Goal: Task Accomplishment & Management: Use online tool/utility

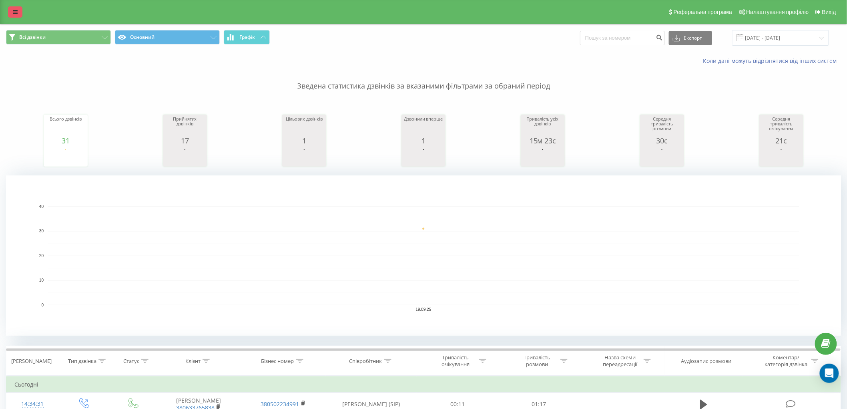
click at [14, 8] on link at bounding box center [15, 11] width 14 height 11
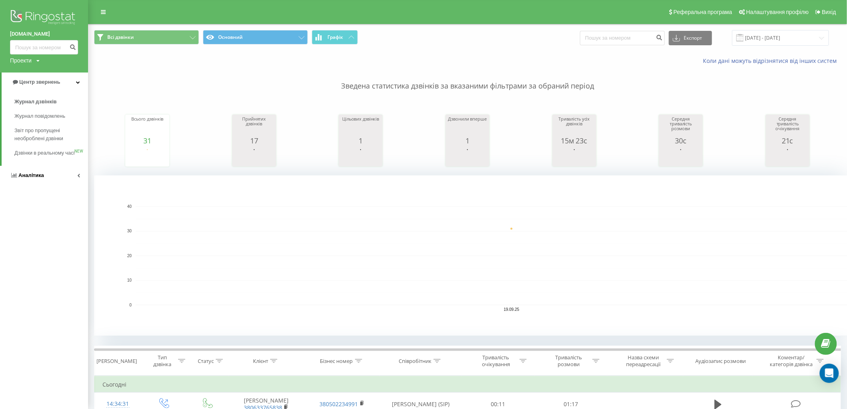
click at [45, 185] on link "Аналiтика" at bounding box center [44, 175] width 88 height 19
click at [34, 127] on span "Співробітники у реальному часі" at bounding box center [44, 125] width 61 height 16
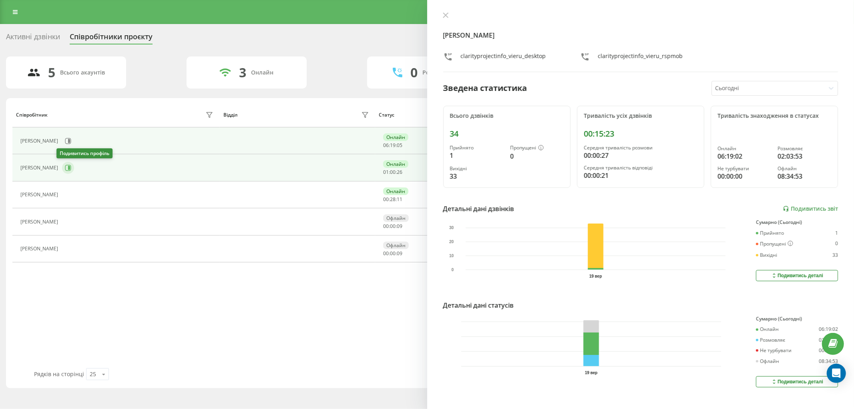
click at [65, 167] on icon at bounding box center [68, 168] width 6 height 6
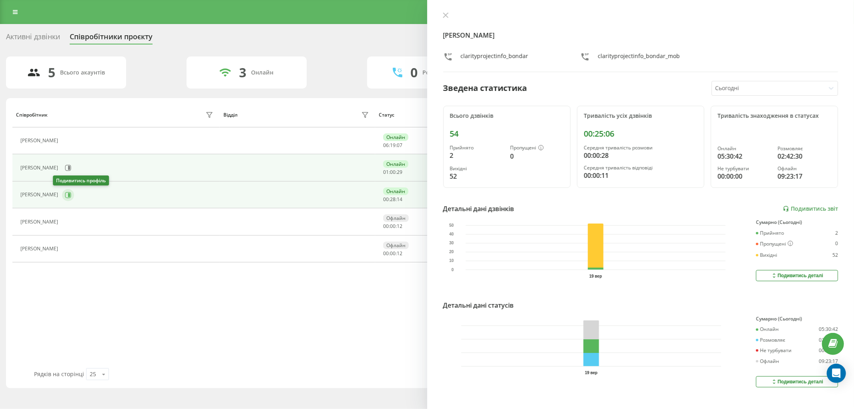
click at [65, 198] on icon at bounding box center [68, 195] width 6 height 6
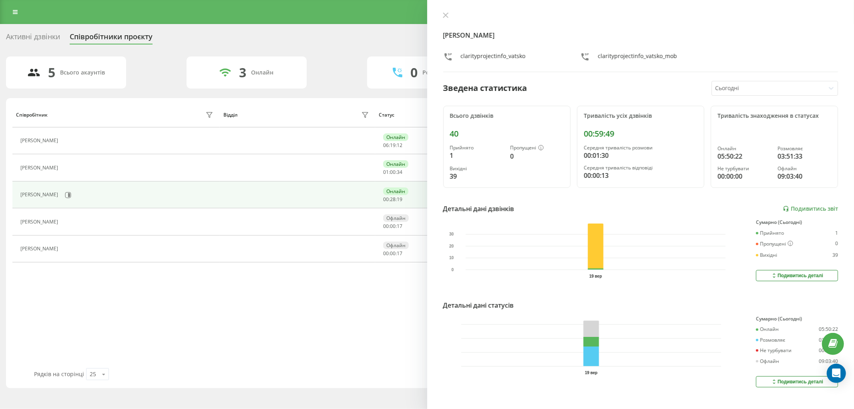
click at [782, 90] on div at bounding box center [768, 88] width 107 height 9
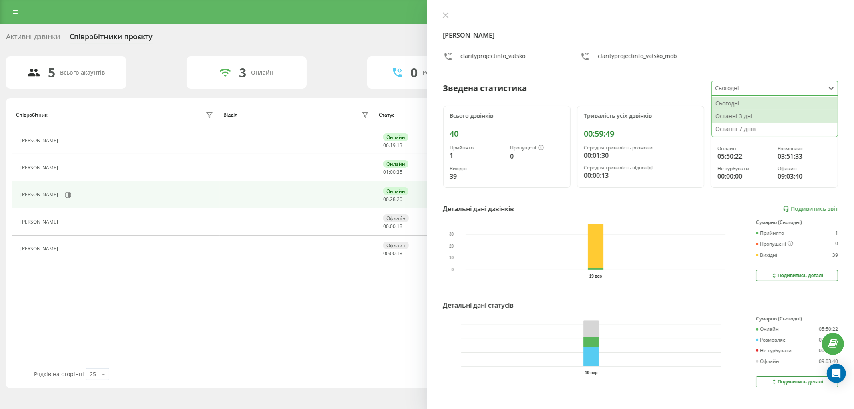
click at [765, 115] on div "Останні 3 дні" at bounding box center [775, 116] width 126 height 13
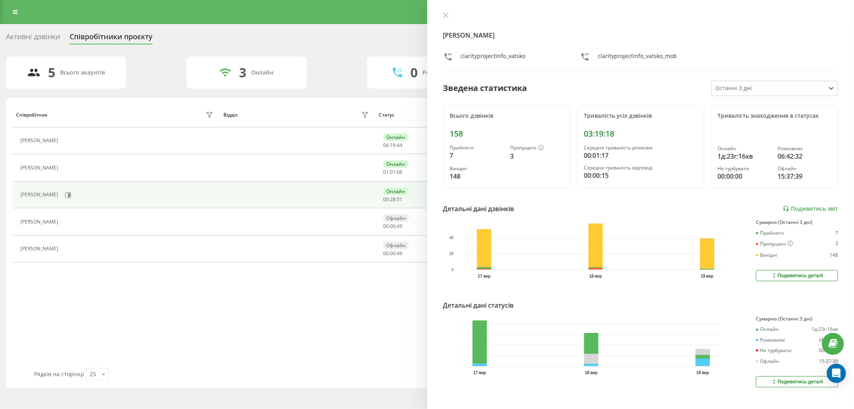
click at [447, 11] on div "Вацко Ірина clarityprojectinfo_vatsko clarityprojectinfo_vatsko_mob Зведена ста…" at bounding box center [640, 204] width 427 height 409
click at [446, 14] on icon at bounding box center [445, 15] width 5 height 5
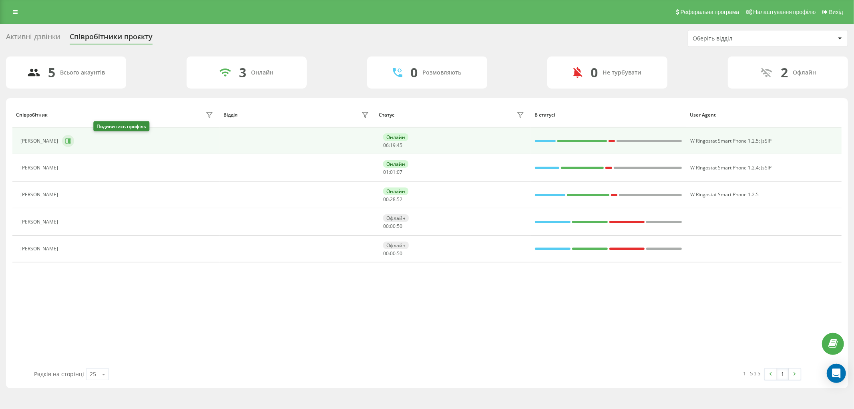
click at [71, 139] on icon at bounding box center [68, 141] width 6 height 6
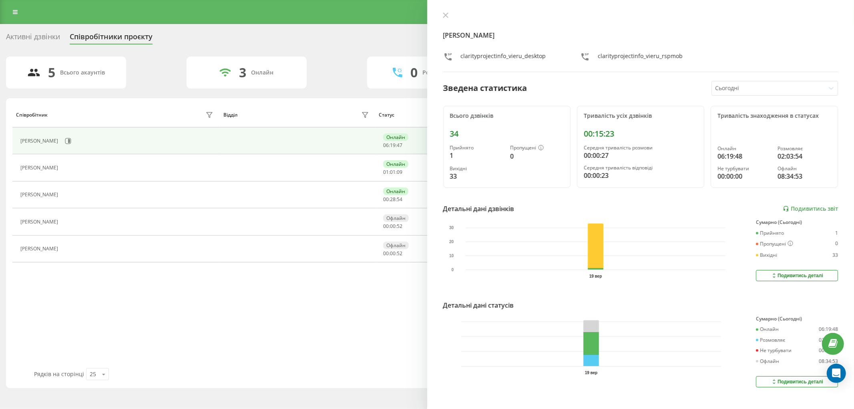
click at [779, 93] on div "Сьогодні" at bounding box center [768, 88] width 113 height 14
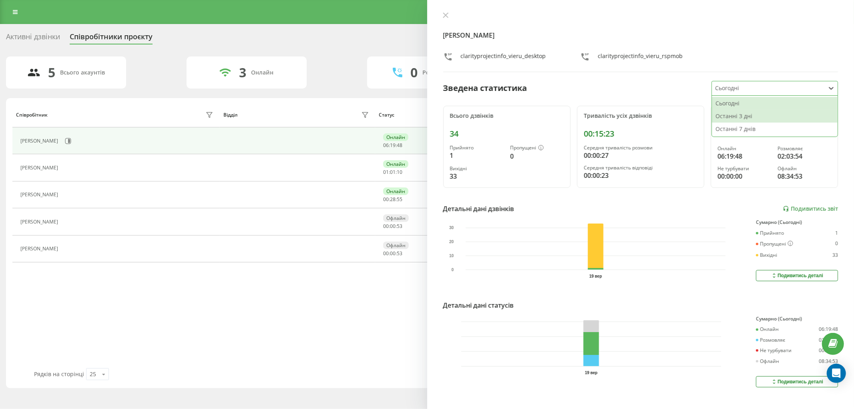
click at [751, 115] on div "Останні 3 дні" at bounding box center [775, 116] width 126 height 13
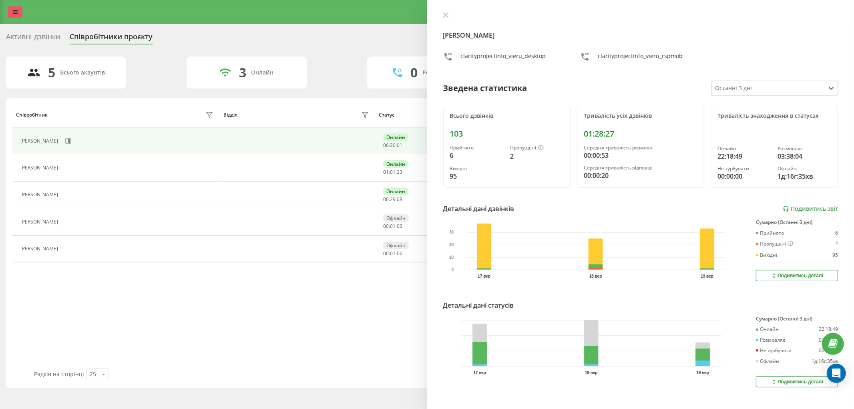
click at [19, 10] on link at bounding box center [15, 11] width 14 height 11
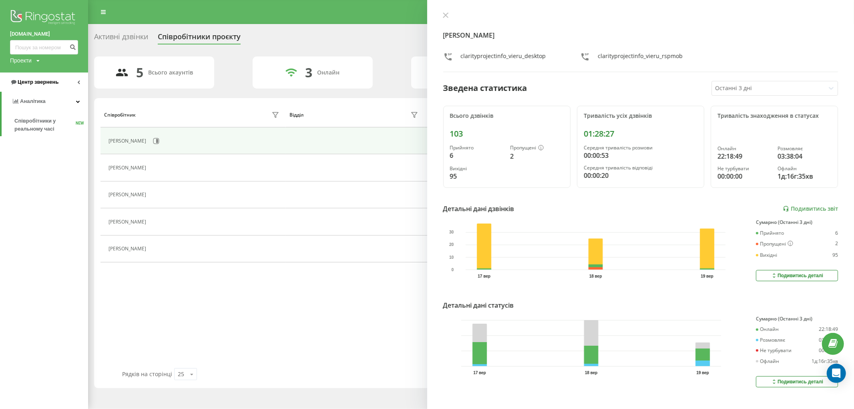
click at [31, 84] on span "Центр звернень" at bounding box center [38, 82] width 41 height 6
click at [34, 101] on span "Журнал дзвінків" at bounding box center [35, 102] width 42 height 8
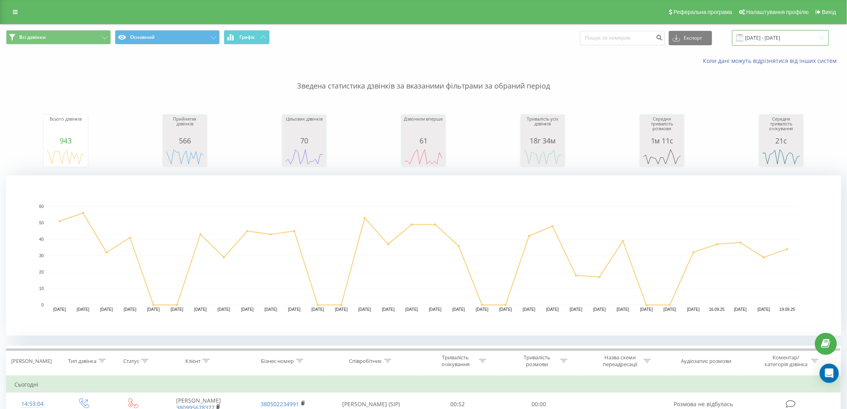
click at [777, 35] on input "[DATE] - [DATE]" at bounding box center [780, 38] width 97 height 16
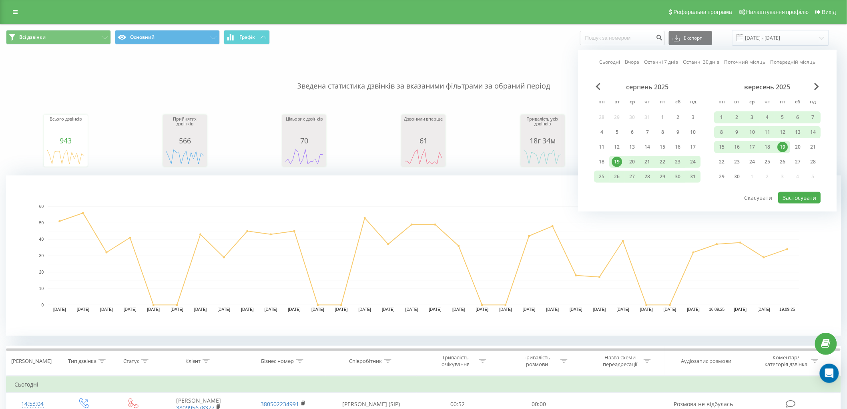
click at [777, 147] on div "19" at bounding box center [782, 147] width 15 height 12
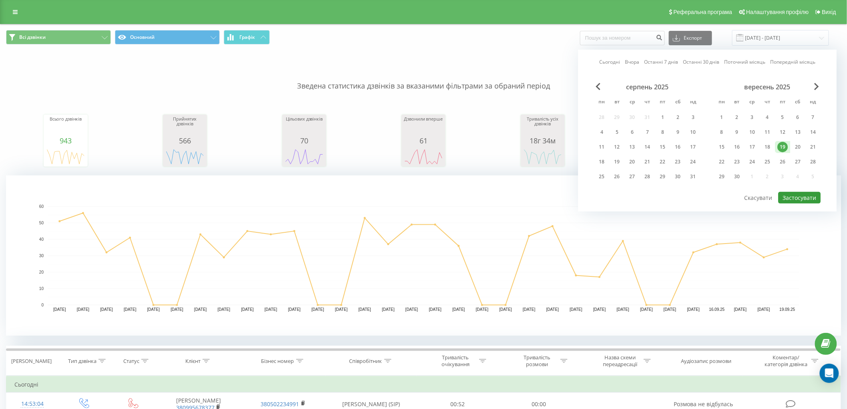
drag, startPoint x: 805, startPoint y: 197, endPoint x: 801, endPoint y: 193, distance: 4.8
click at [803, 195] on button "Застосувати" at bounding box center [800, 198] width 42 height 12
type input "[DATE] - [DATE]"
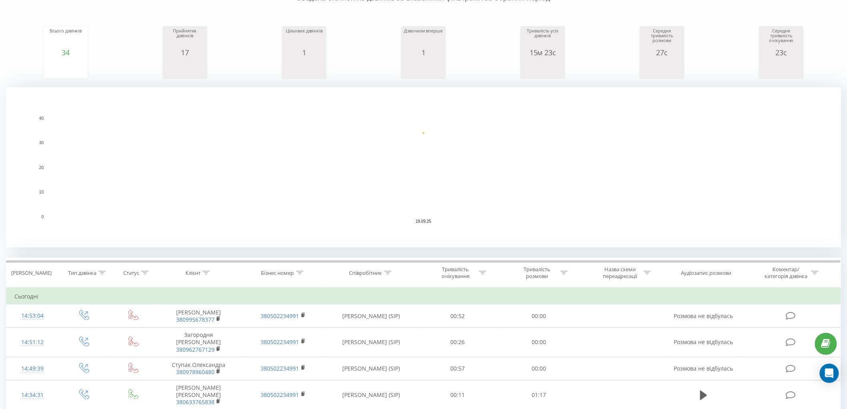
scroll to position [133, 0]
